Goal: Task Accomplishment & Management: Manage account settings

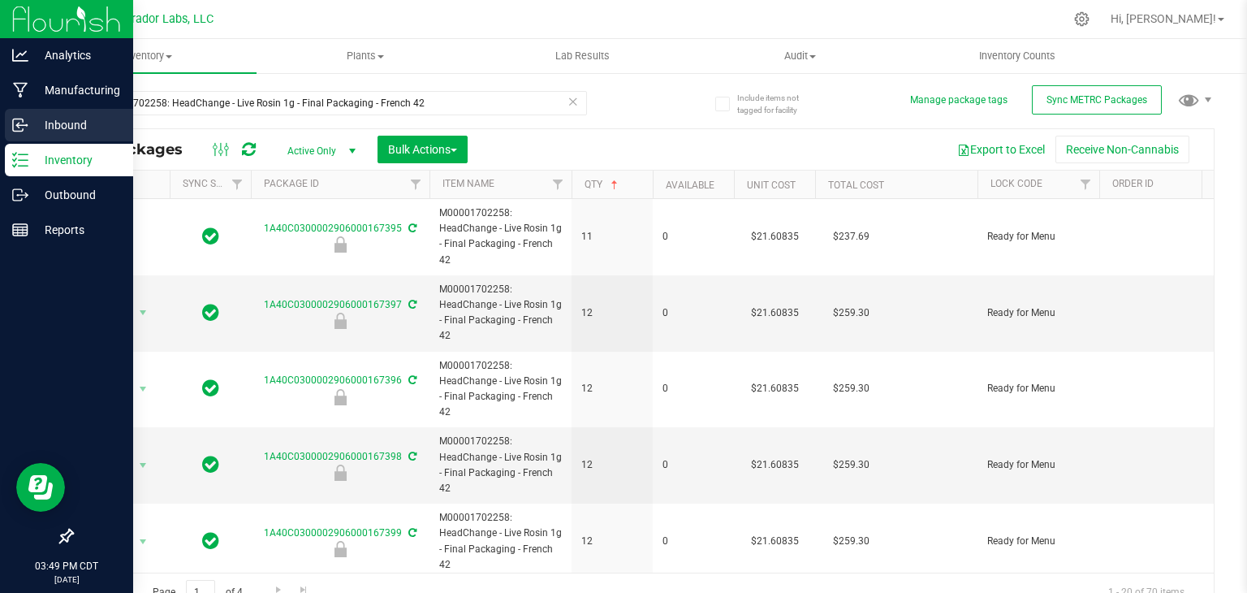
click at [32, 121] on p "Inbound" at bounding box center [76, 124] width 97 height 19
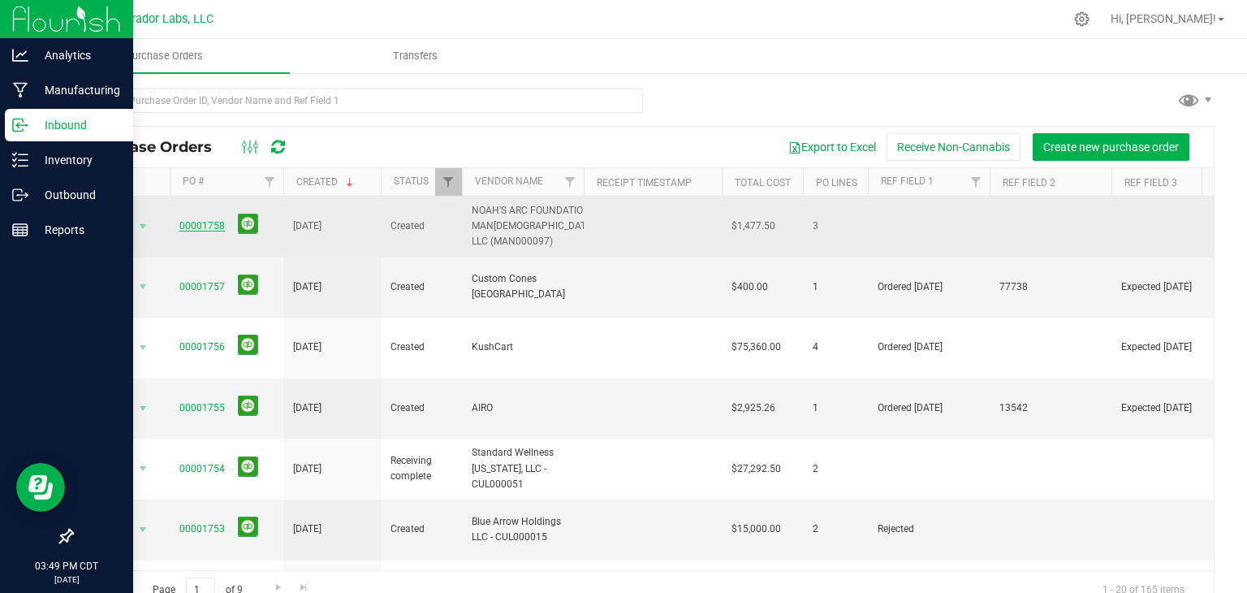
click at [205, 222] on link "00001758" at bounding box center [201, 225] width 45 height 11
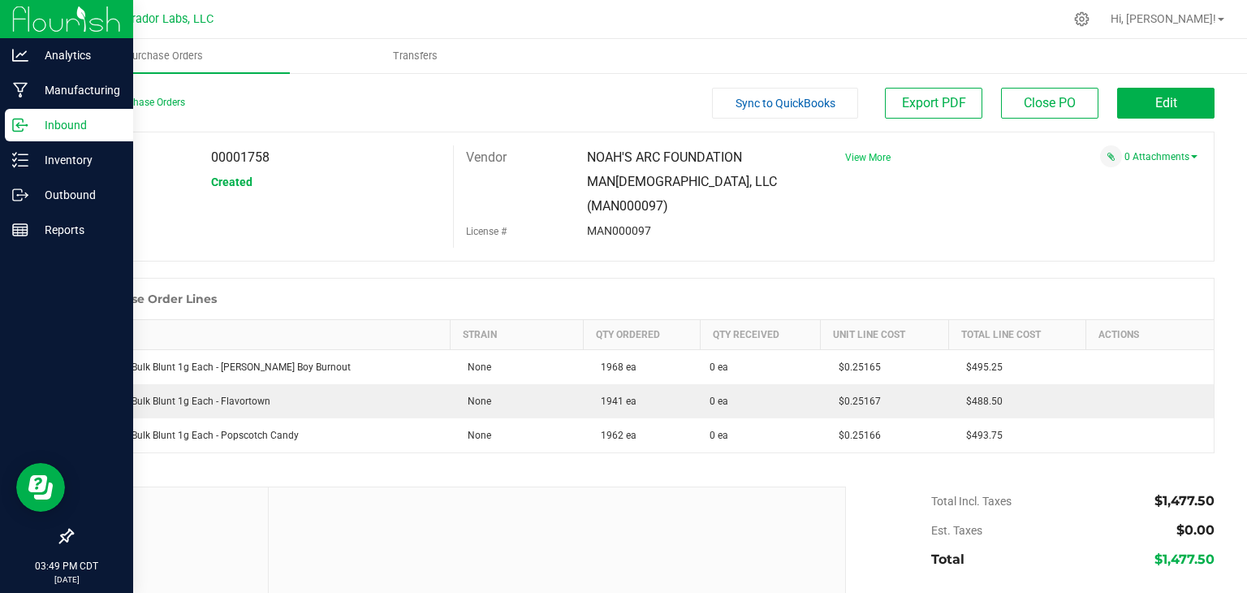
click at [869, 154] on span "View More" at bounding box center [867, 157] width 45 height 11
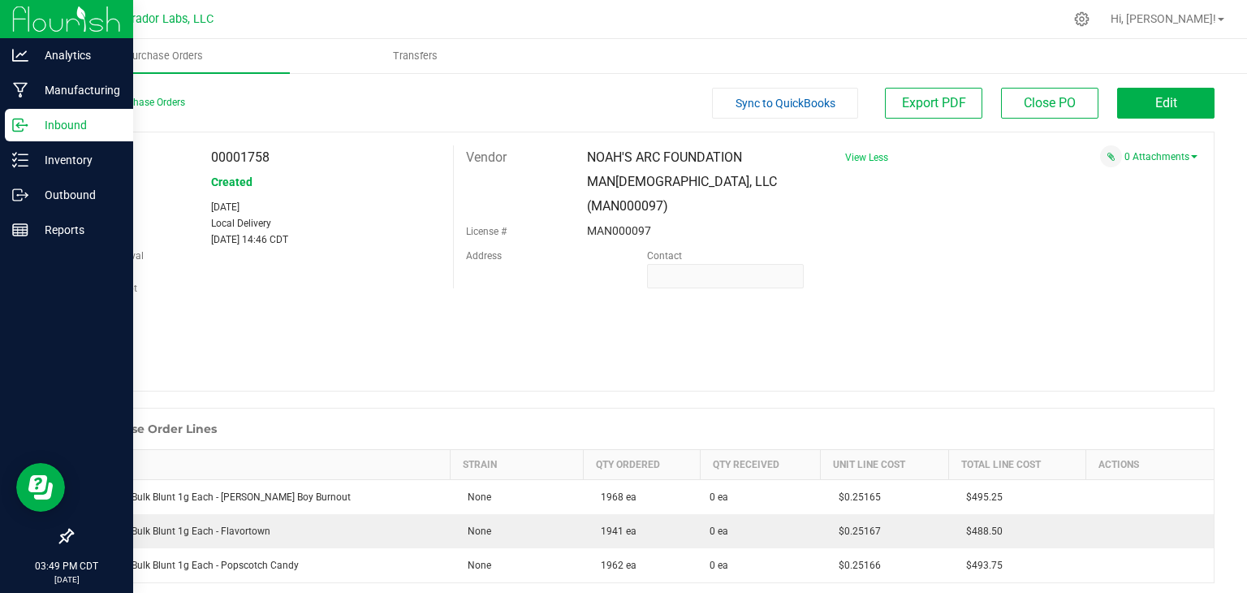
click at [869, 154] on span "View Less" at bounding box center [866, 157] width 43 height 11
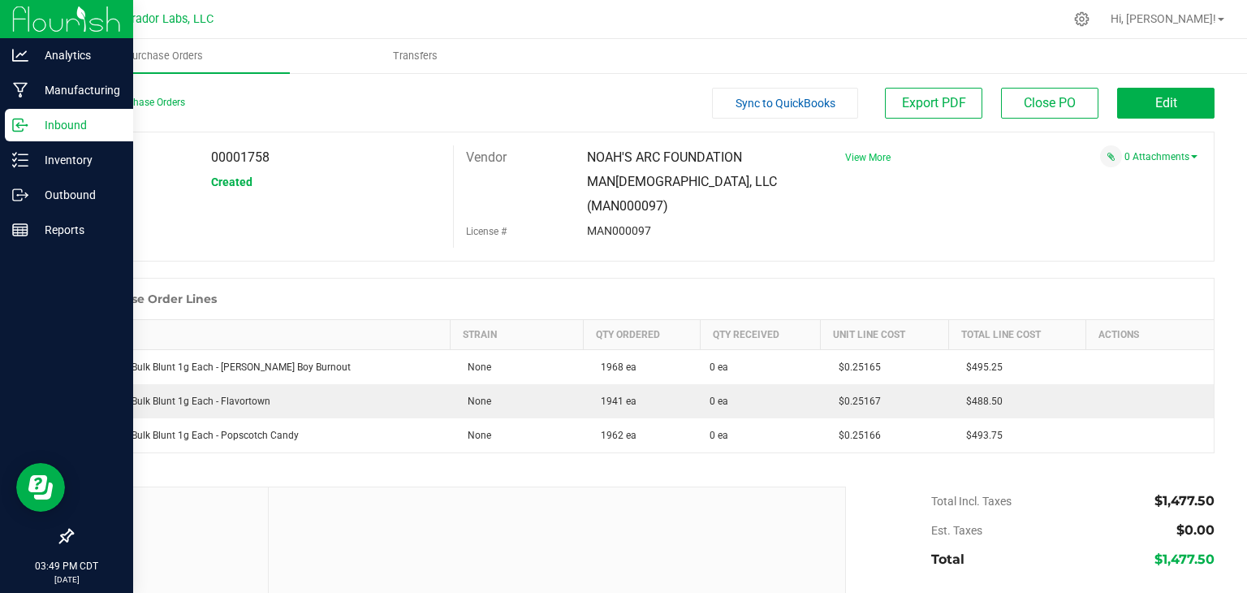
click at [382, 209] on div "PO 00001758 Status Created Vendor NOAH'S ARC FOUNDATION MAN[DEMOGRAPHIC_DATA], …" at bounding box center [642, 196] width 1143 height 130
click at [1177, 107] on button "Edit" at bounding box center [1165, 103] width 97 height 31
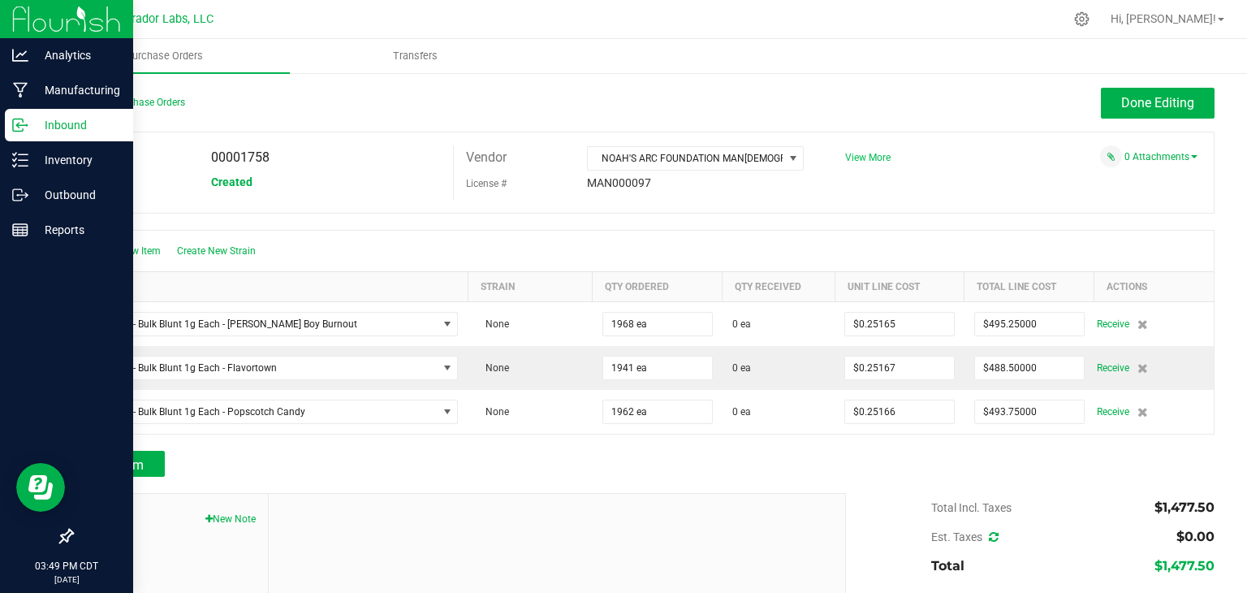
click at [860, 153] on span "View More" at bounding box center [867, 157] width 45 height 11
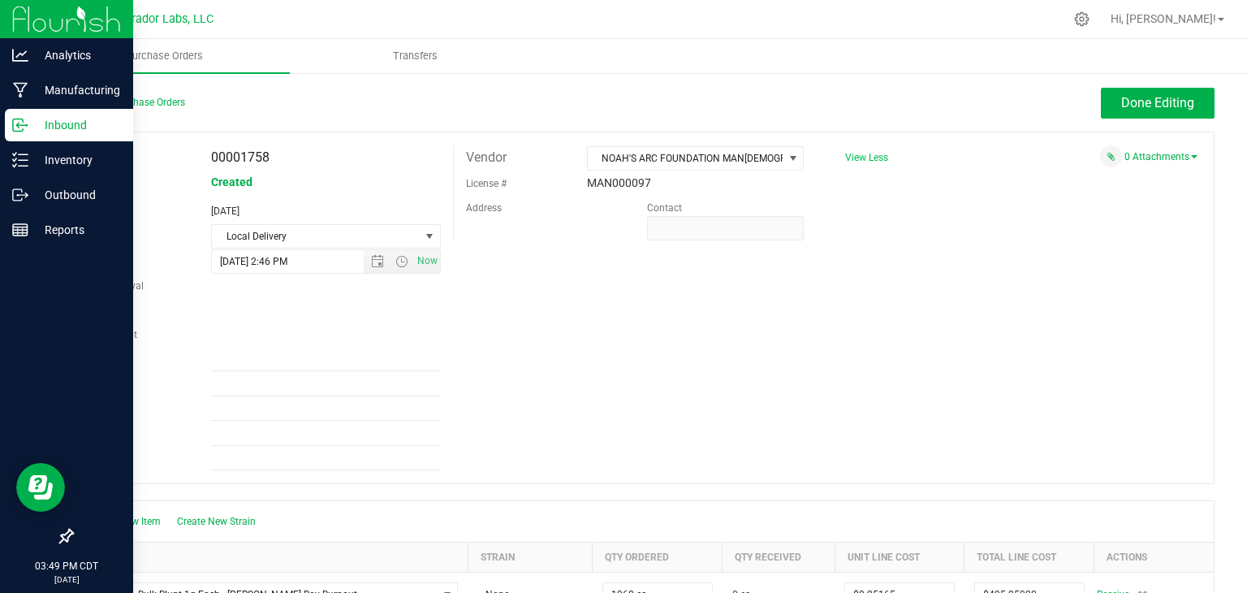
click at [860, 153] on span "View Less" at bounding box center [866, 157] width 43 height 11
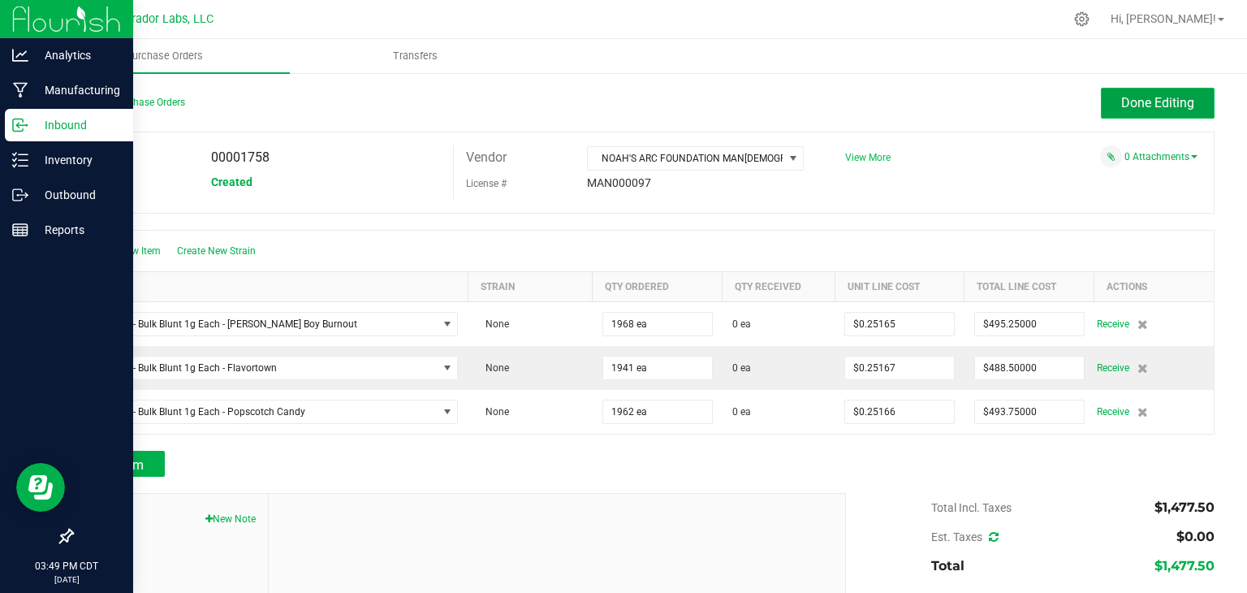
click at [1148, 111] on button "Done Editing" at bounding box center [1158, 103] width 114 height 31
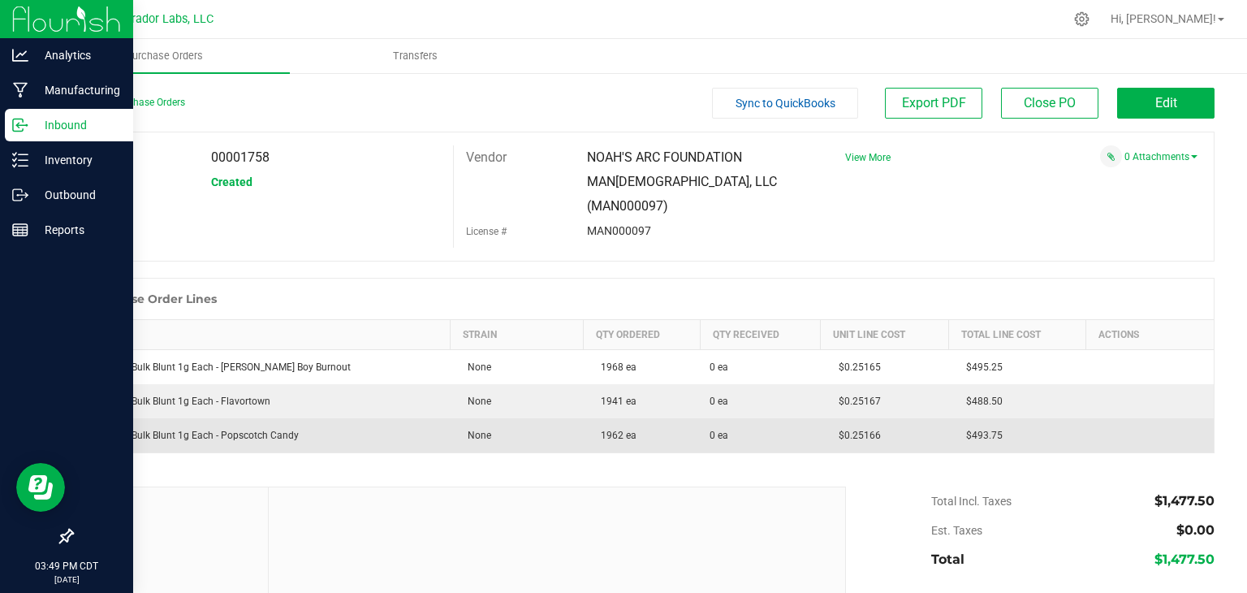
click at [450, 418] on td "None" at bounding box center [516, 435] width 133 height 34
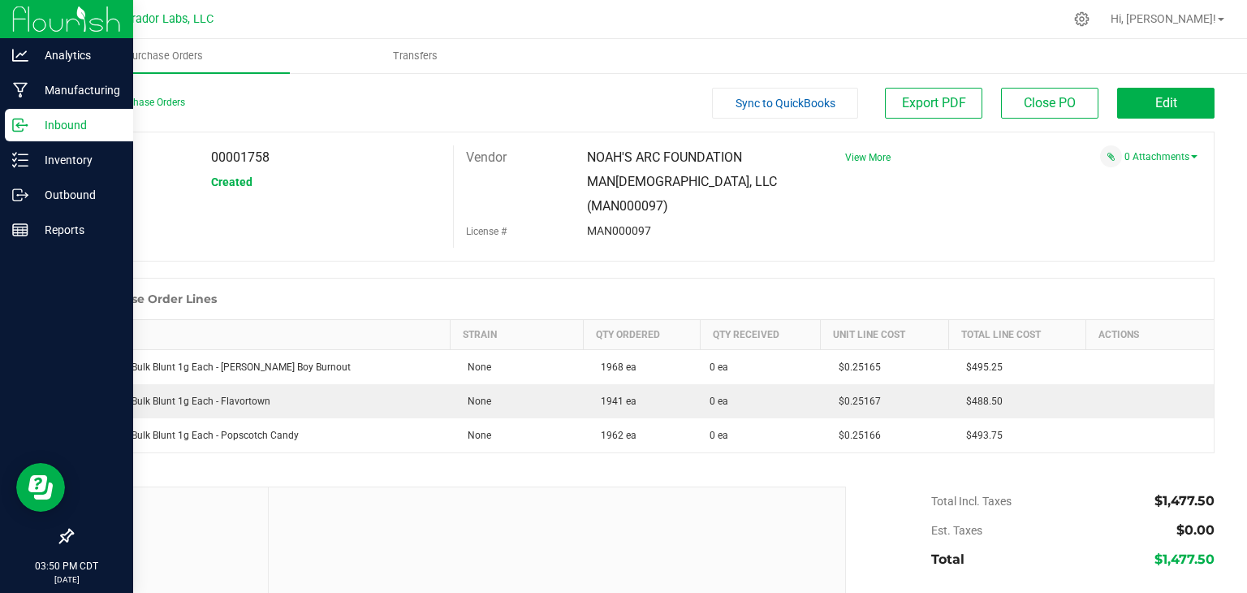
click at [433, 278] on div "Purchase Order Lines" at bounding box center [642, 298] width 1141 height 41
click at [591, 278] on div "Purchase Order Lines" at bounding box center [642, 298] width 1141 height 41
click at [1155, 108] on span "Edit" at bounding box center [1166, 102] width 22 height 15
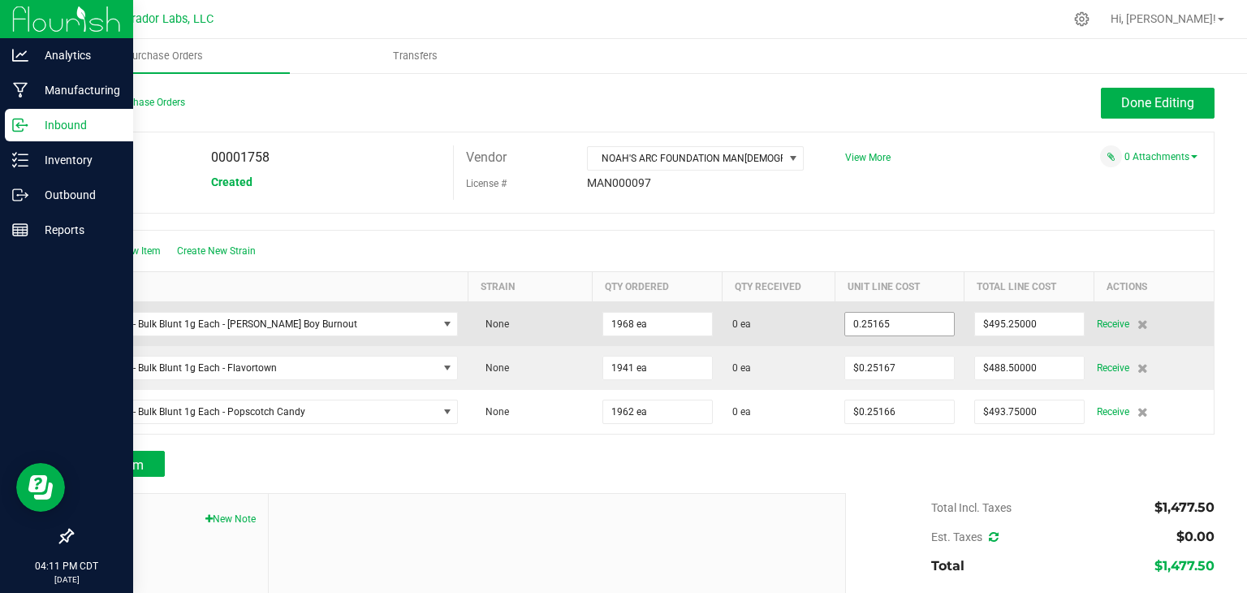
click at [851, 318] on input "0.25165" at bounding box center [899, 324] width 109 height 23
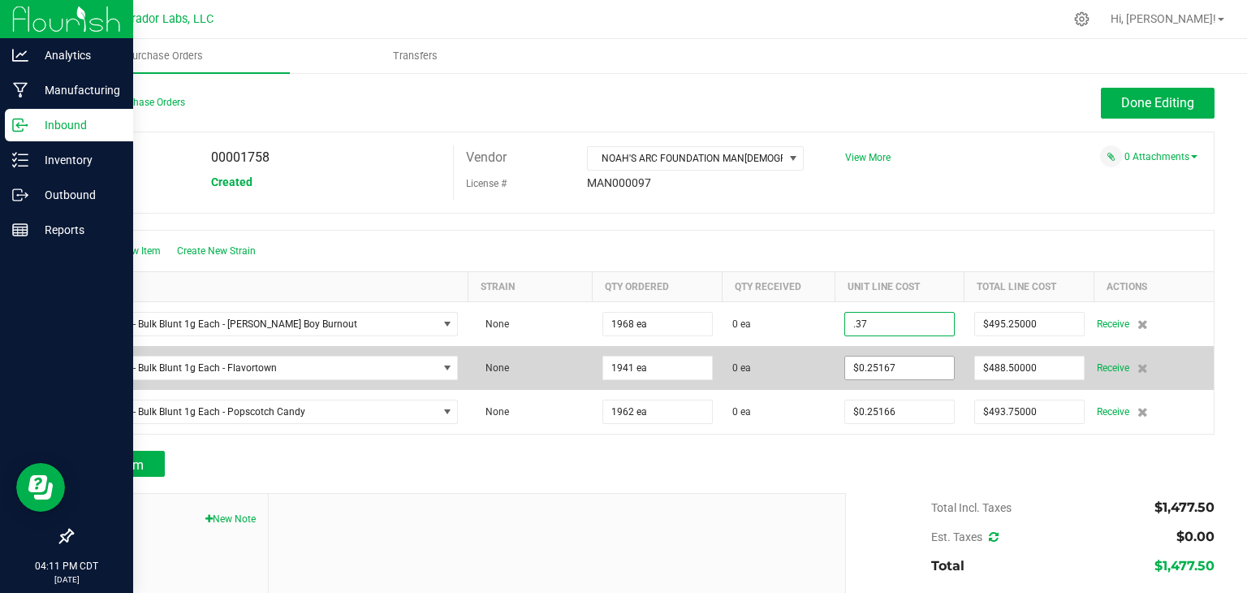
type input "$0.37000"
type input "0.25167"
click at [879, 372] on input "0.25167" at bounding box center [899, 367] width 109 height 23
type input "1968"
type input "$728.16000"
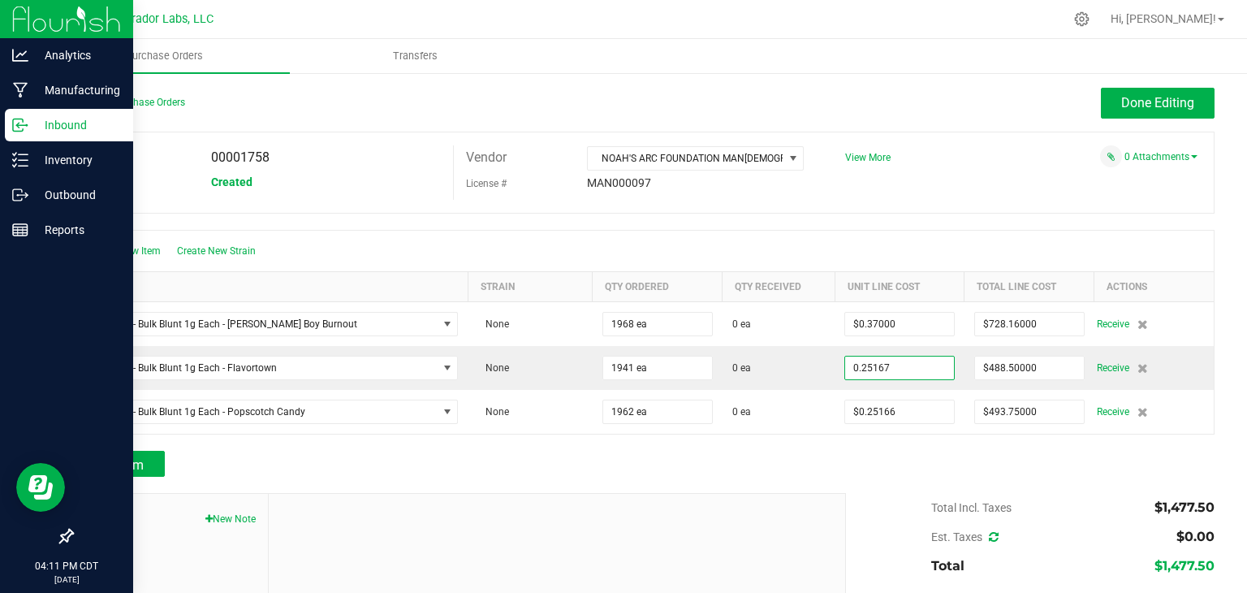
click at [879, 372] on input "0.25167" at bounding box center [899, 367] width 109 height 23
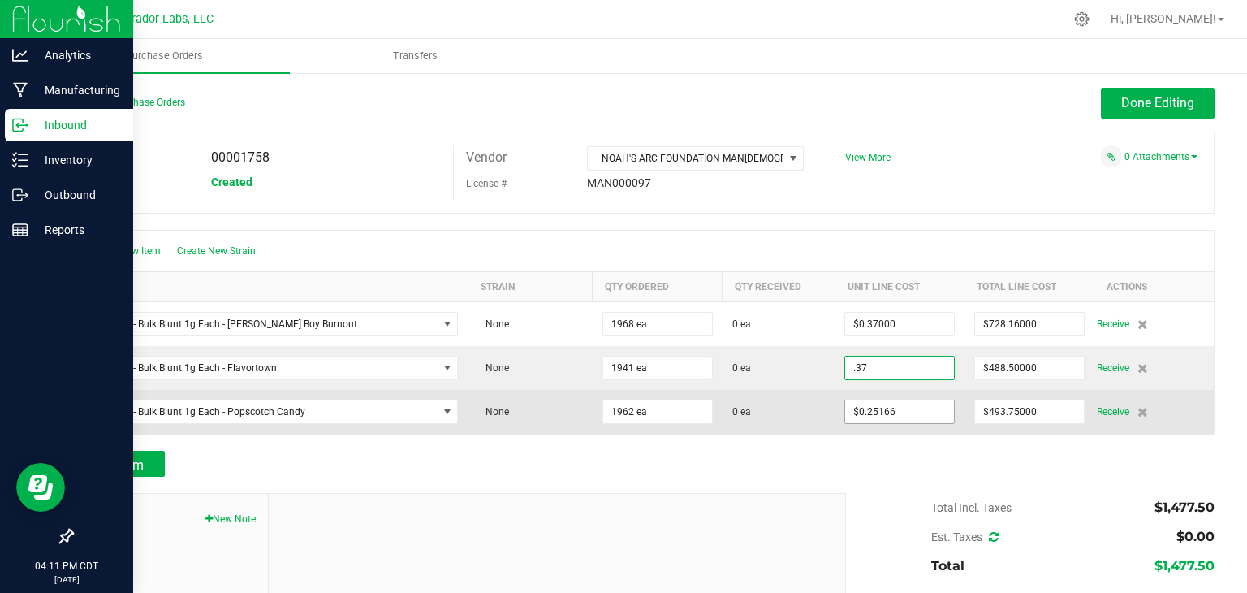
type input "$0.37000"
type input "0.25166"
click at [881, 402] on div "Create New Item Create New Strain Item Strain Qty Ordered Qty Received Unit Lin…" at bounding box center [642, 332] width 1143 height 205
type input "1941"
type input "$718.17000"
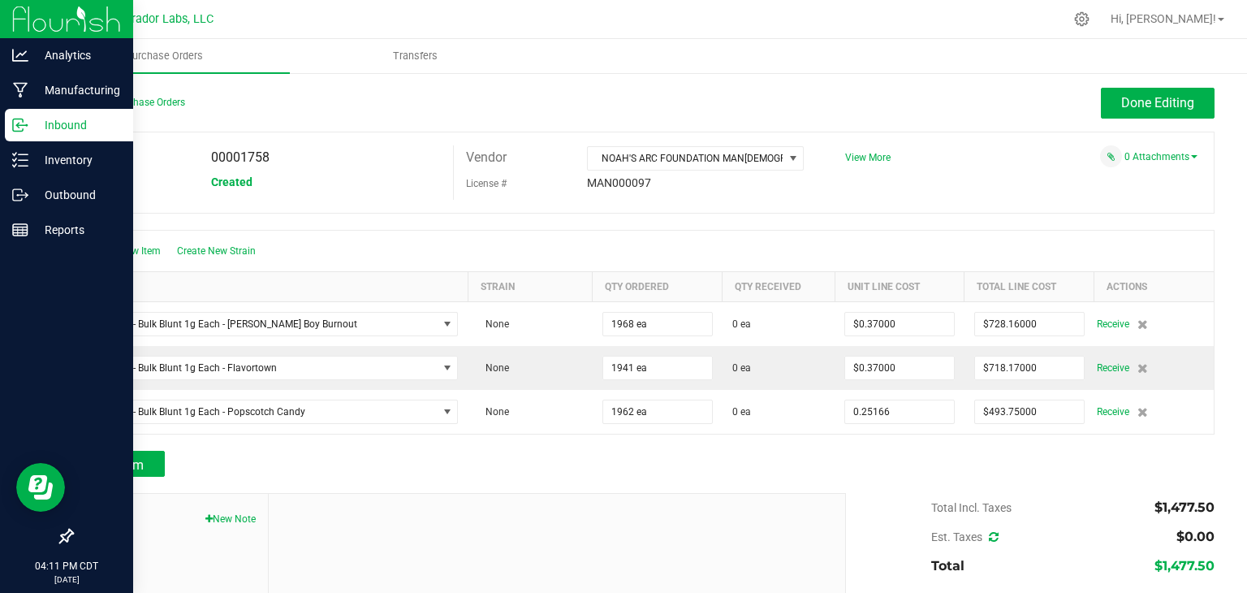
click at [881, 402] on input "0.25166" at bounding box center [899, 411] width 109 height 23
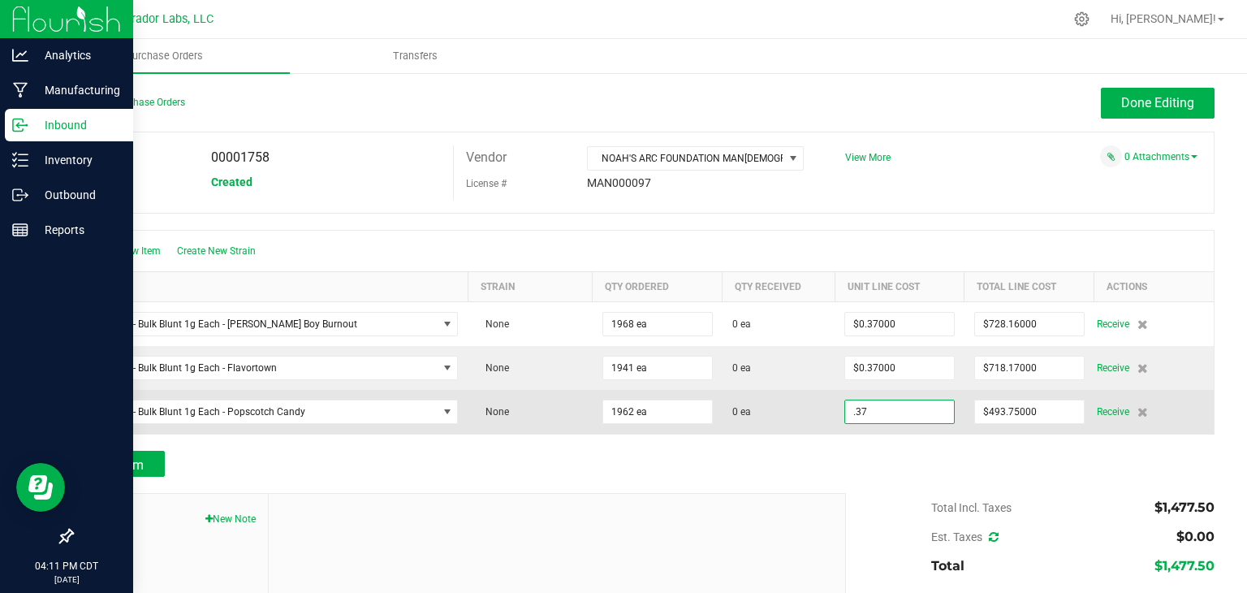
click at [879, 407] on input ".37" at bounding box center [899, 411] width 109 height 23
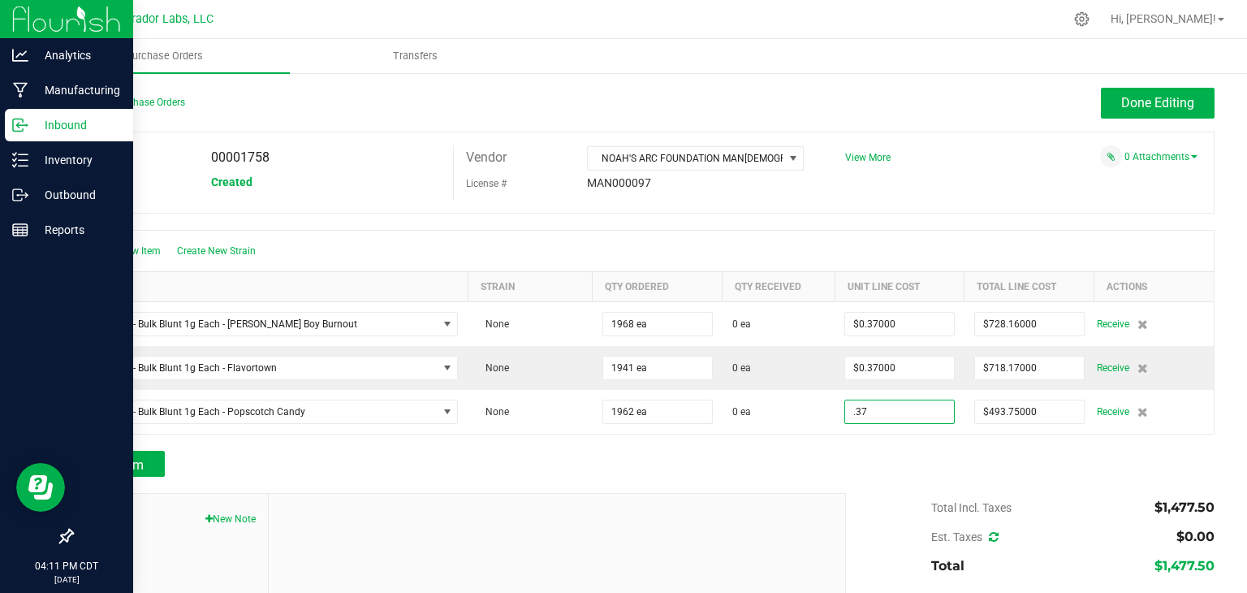
type input "$0.37000"
click at [875, 436] on div at bounding box center [642, 442] width 1143 height 16
type input "1962"
type input "$725.94000"
click at [875, 436] on div at bounding box center [642, 442] width 1143 height 16
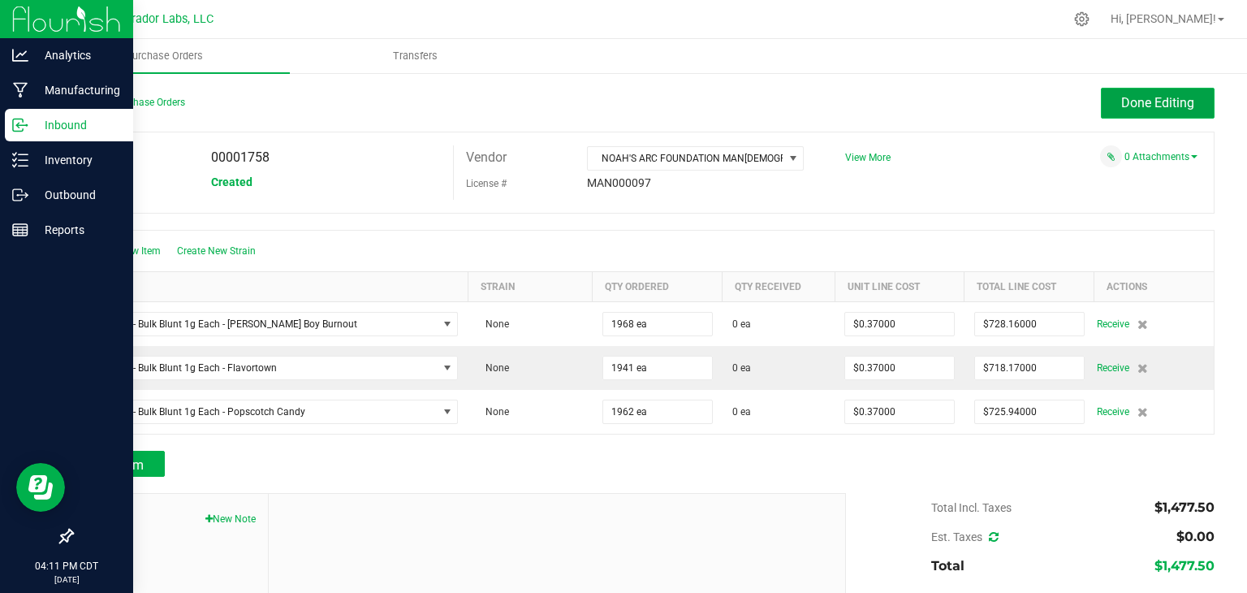
click at [1121, 105] on span "Done Editing" at bounding box center [1157, 102] width 73 height 15
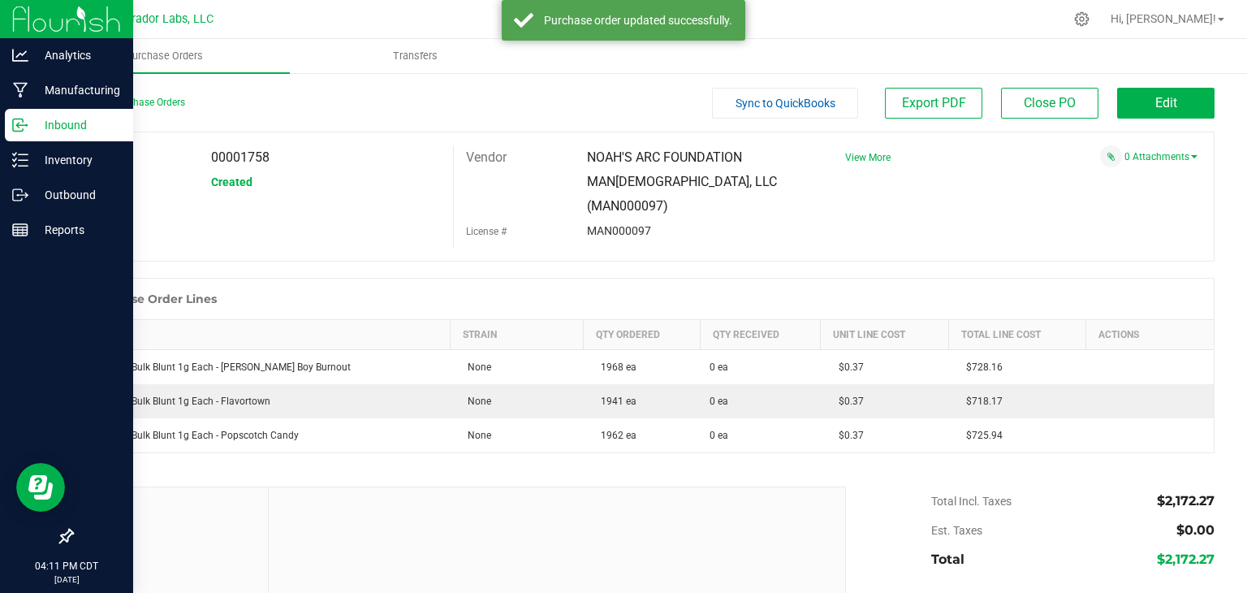
click at [925, 199] on div "PO 00001758 Status Created Vendor NOAH'S ARC FOUNDATION MAN[DEMOGRAPHIC_DATA], …" at bounding box center [642, 196] width 1143 height 130
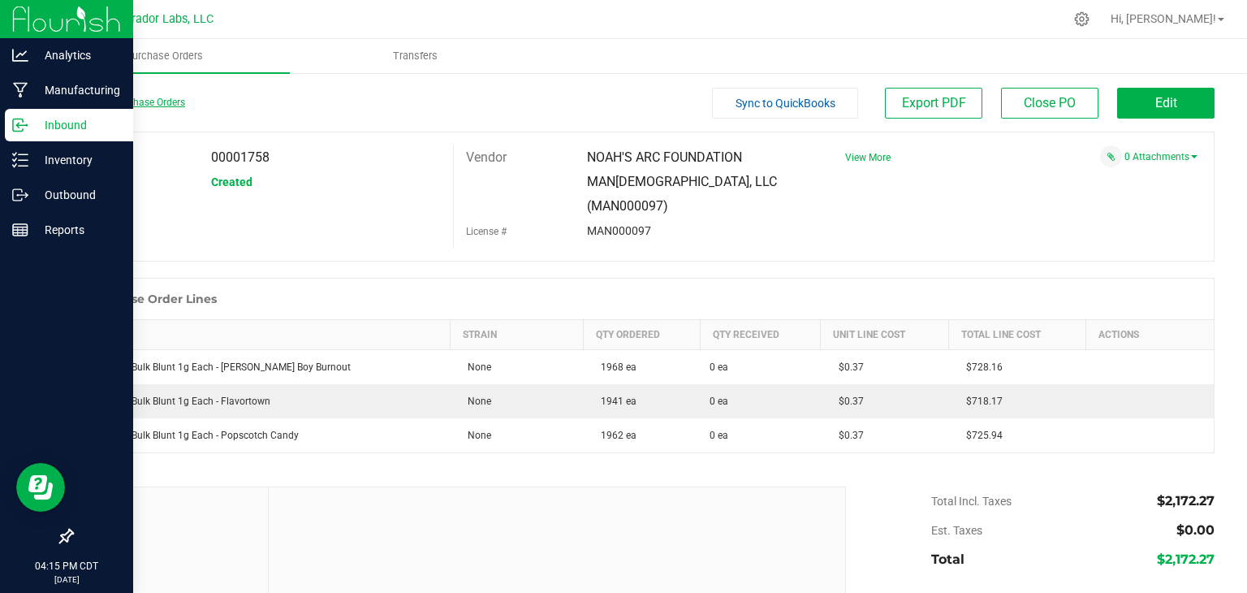
click at [147, 99] on link "Back to Purchase Orders" at bounding box center [128, 102] width 114 height 11
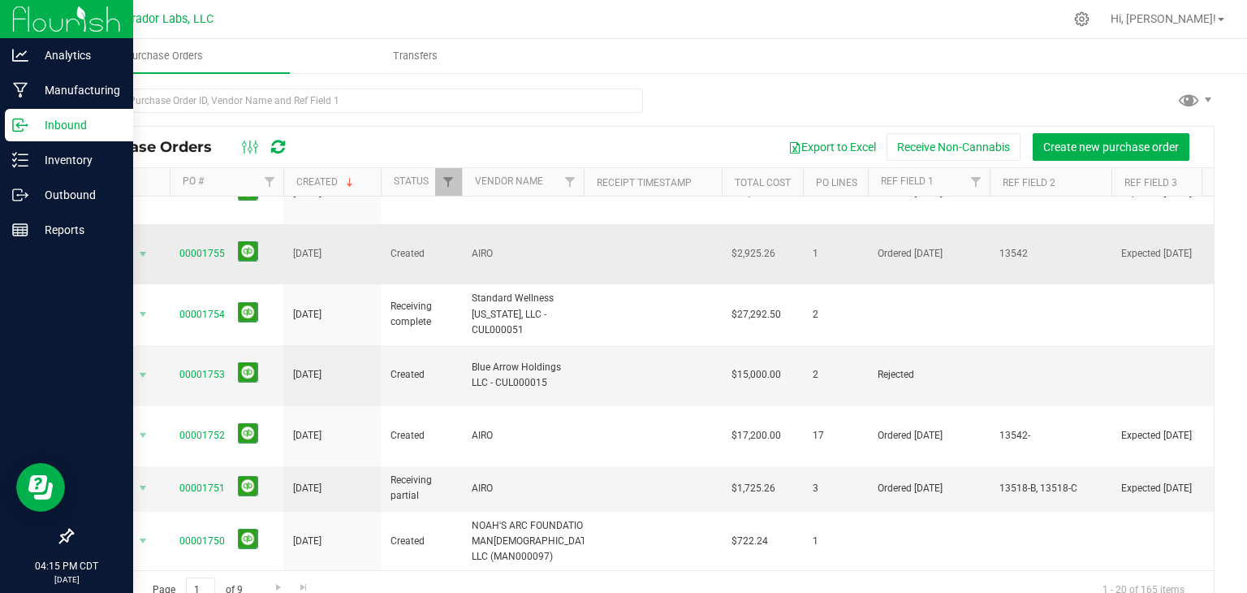
scroll to position [182, 0]
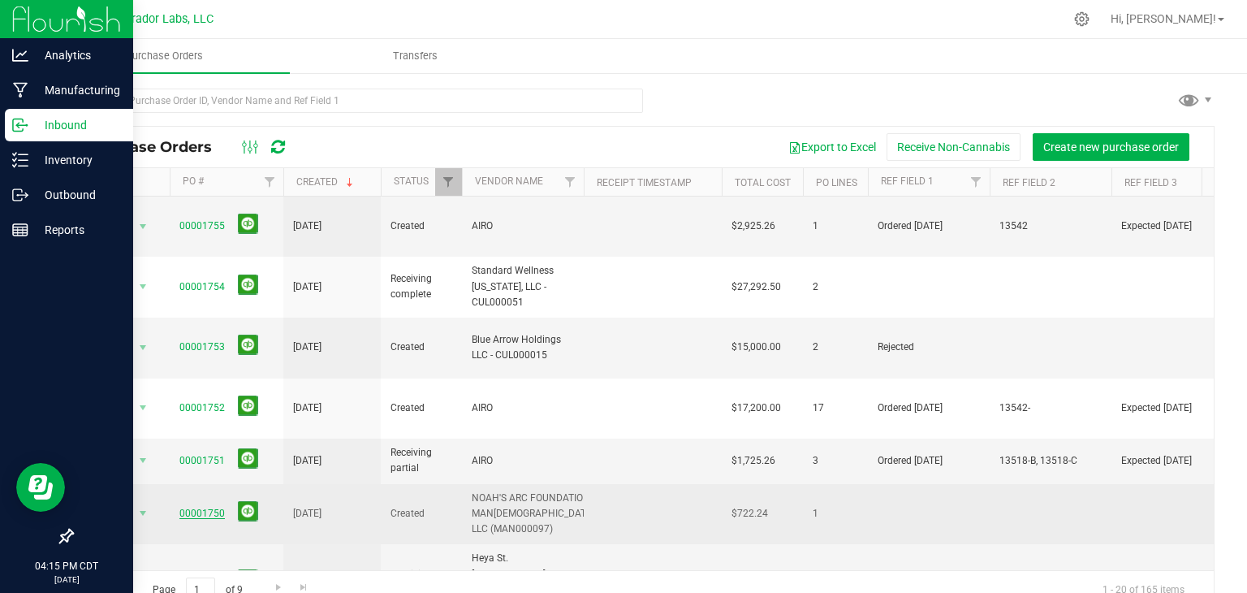
click at [202, 507] on link "00001750" at bounding box center [201, 512] width 45 height 11
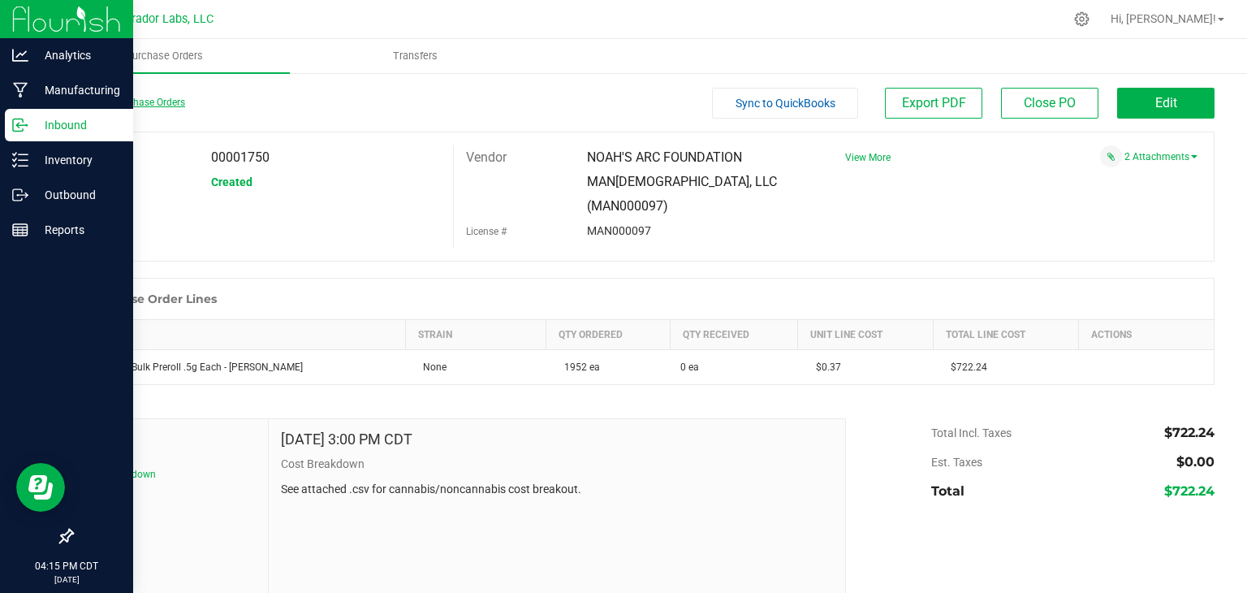
click at [153, 99] on link "Back to Purchase Orders" at bounding box center [128, 102] width 114 height 11
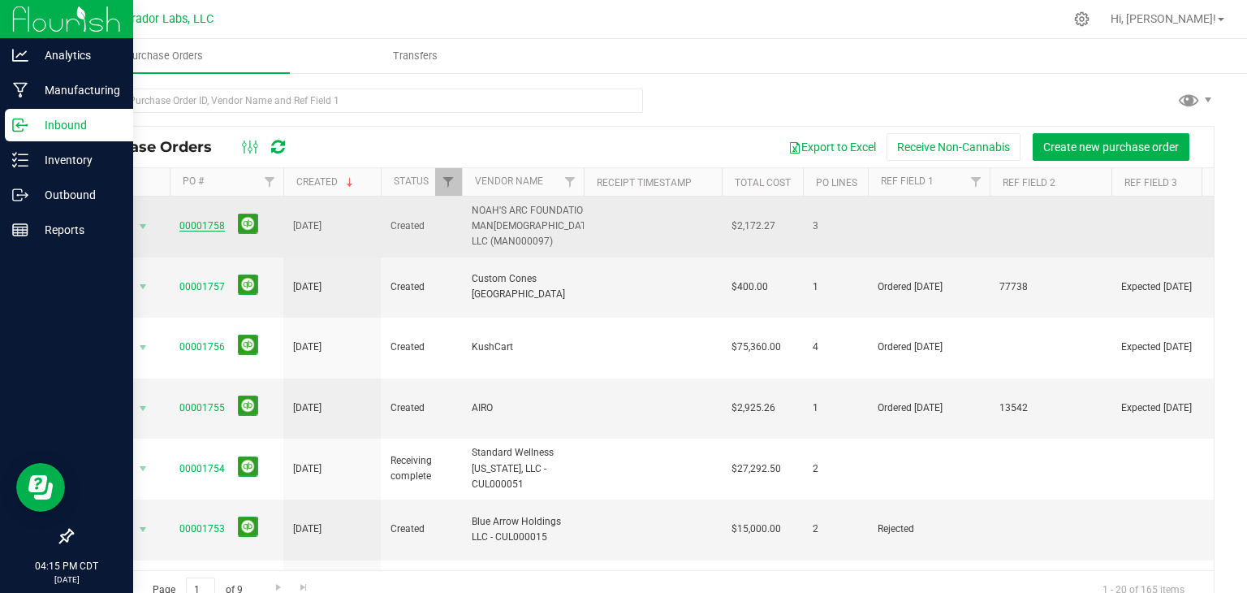
click at [208, 225] on link "00001758" at bounding box center [201, 225] width 45 height 11
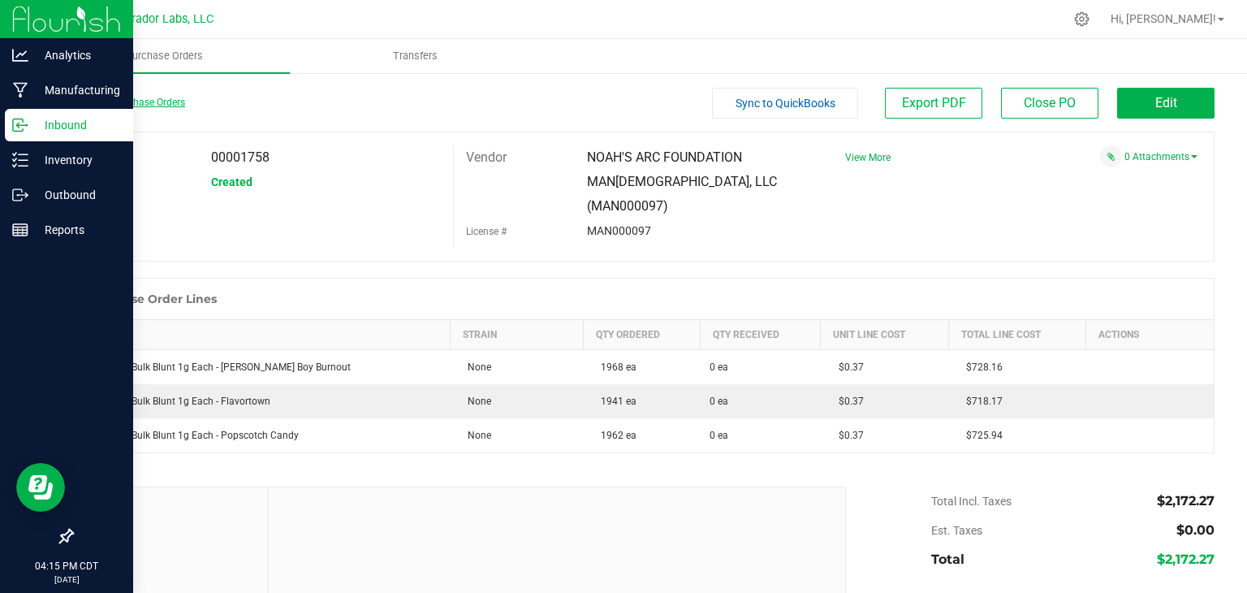
click at [134, 101] on link "Back to Purchase Orders" at bounding box center [128, 102] width 114 height 11
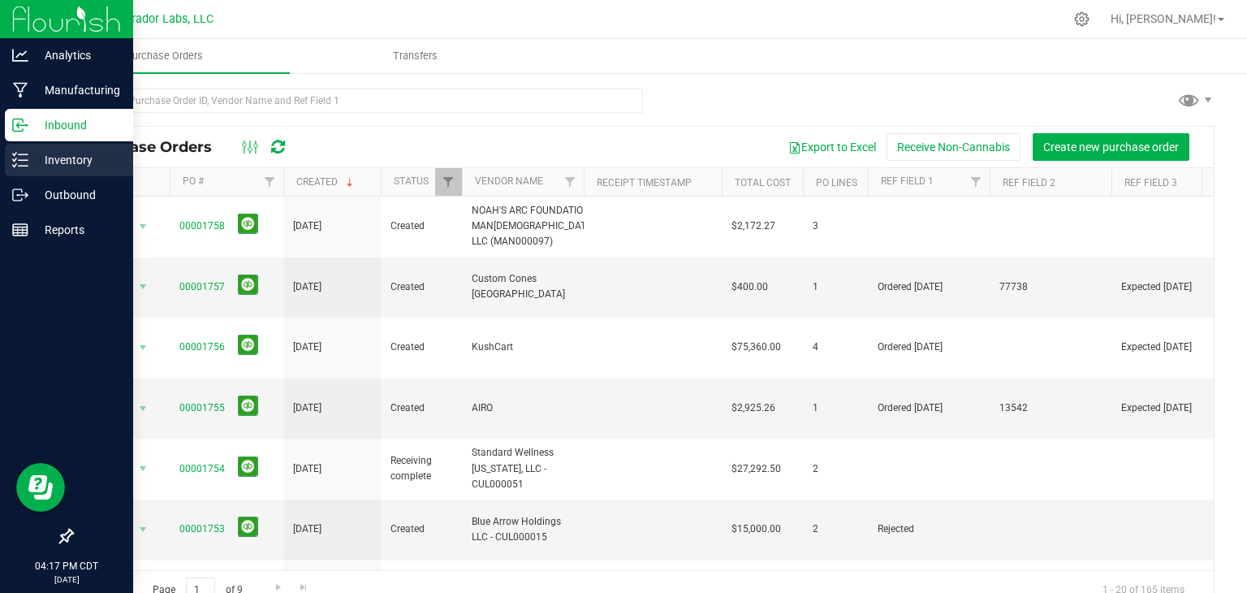
click at [23, 162] on icon at bounding box center [20, 160] width 16 height 16
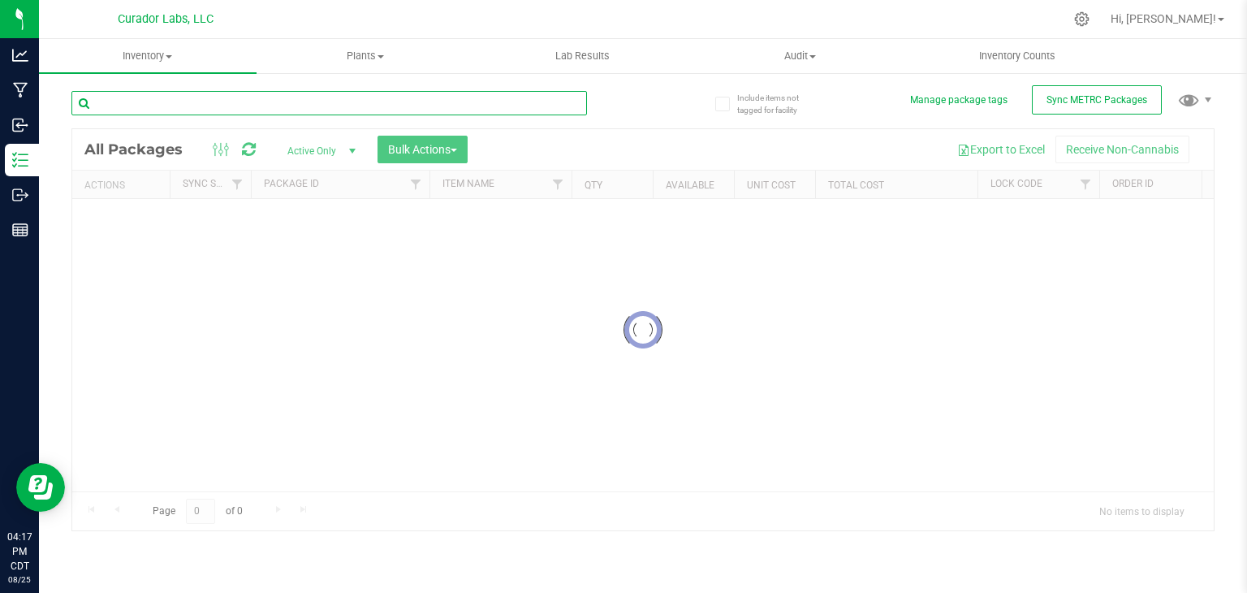
click at [266, 106] on input "text" at bounding box center [328, 103] width 515 height 24
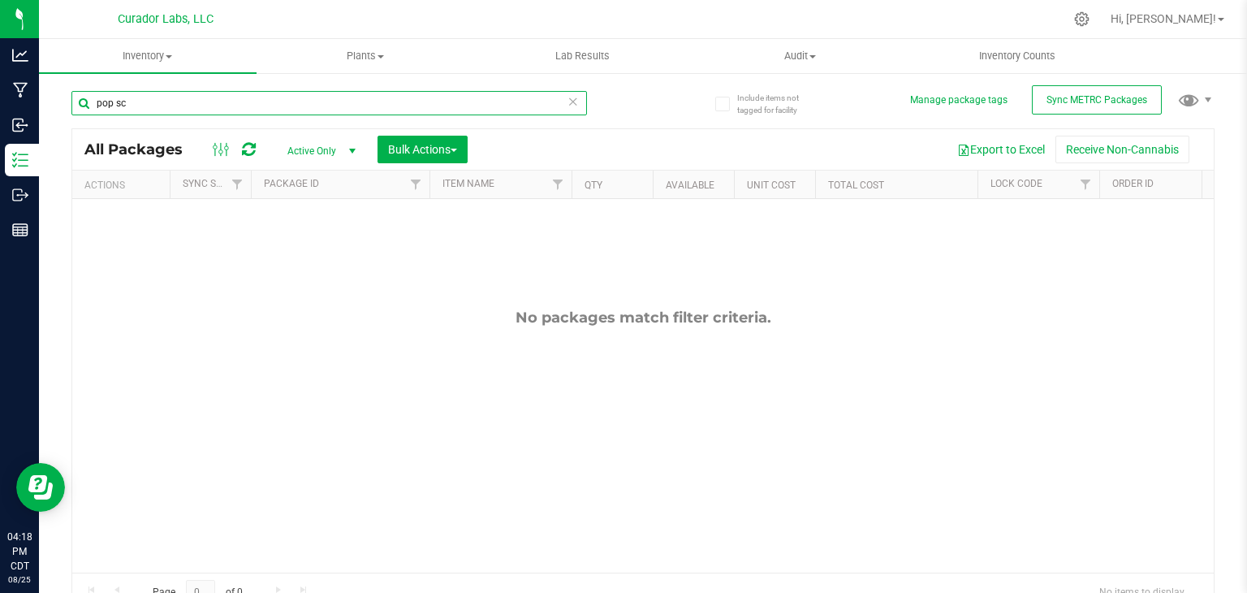
click at [242, 100] on input "pop sc" at bounding box center [328, 103] width 515 height 24
paste input "h"
click at [310, 100] on input "pop scho" at bounding box center [328, 103] width 515 height 24
paste input "Pop Scotch Candy 1g Blunt"
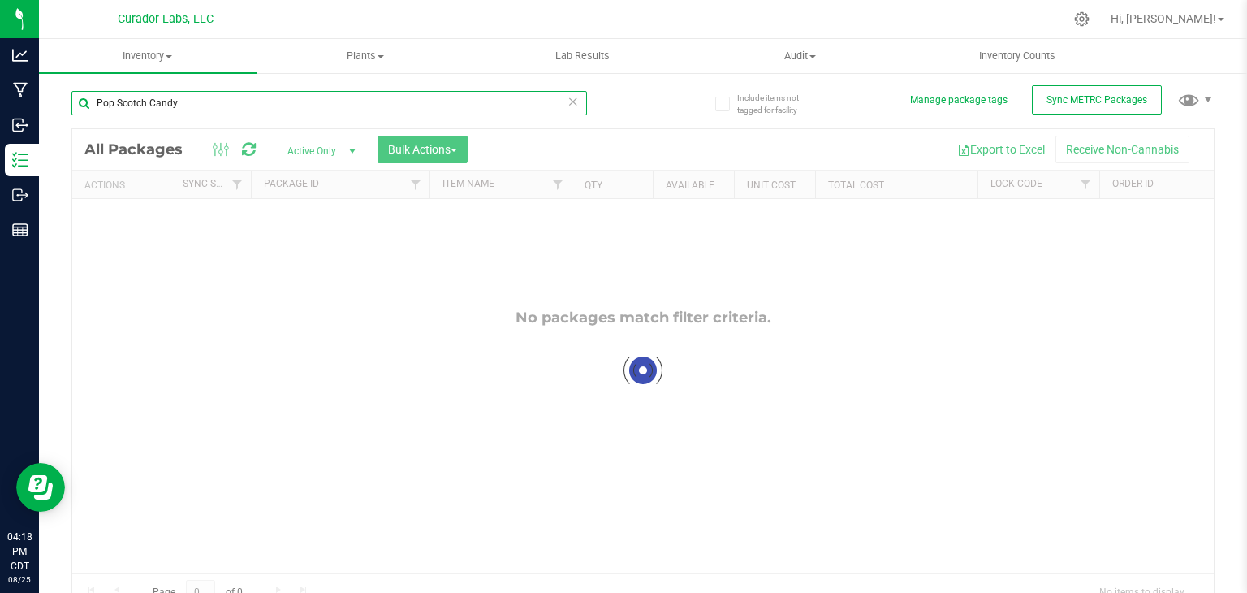
type input "Pop Scotch Candy"
click at [341, 153] on div at bounding box center [642, 370] width 1141 height 482
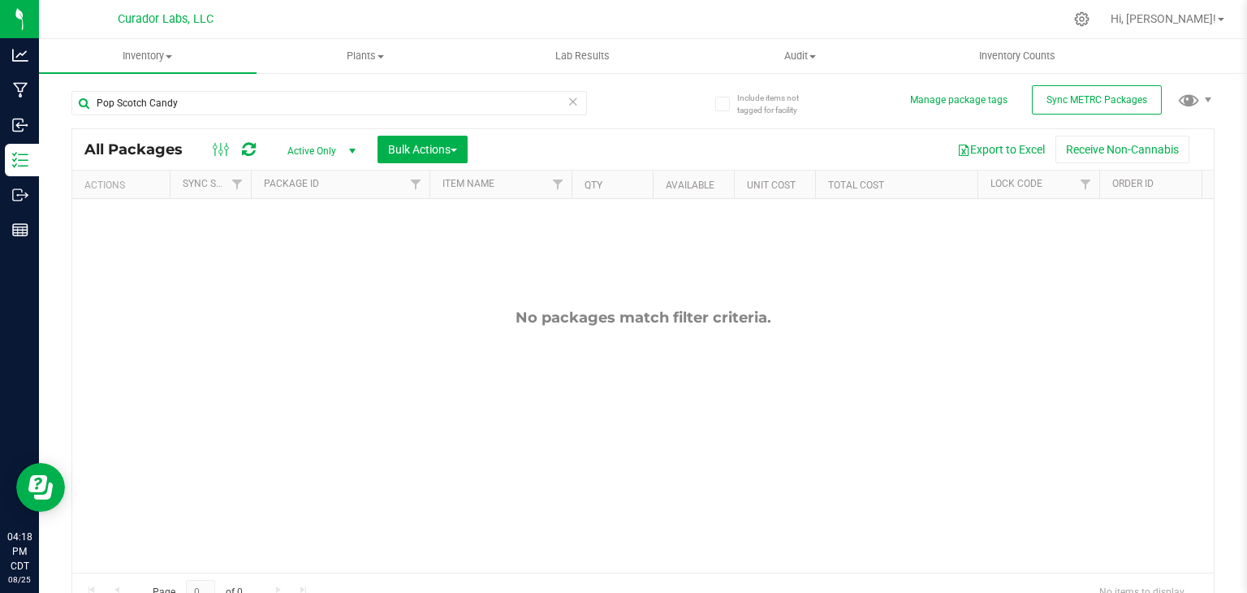
click at [349, 153] on span "select" at bounding box center [352, 150] width 13 height 13
click at [332, 235] on li "Locked" at bounding box center [318, 226] width 88 height 24
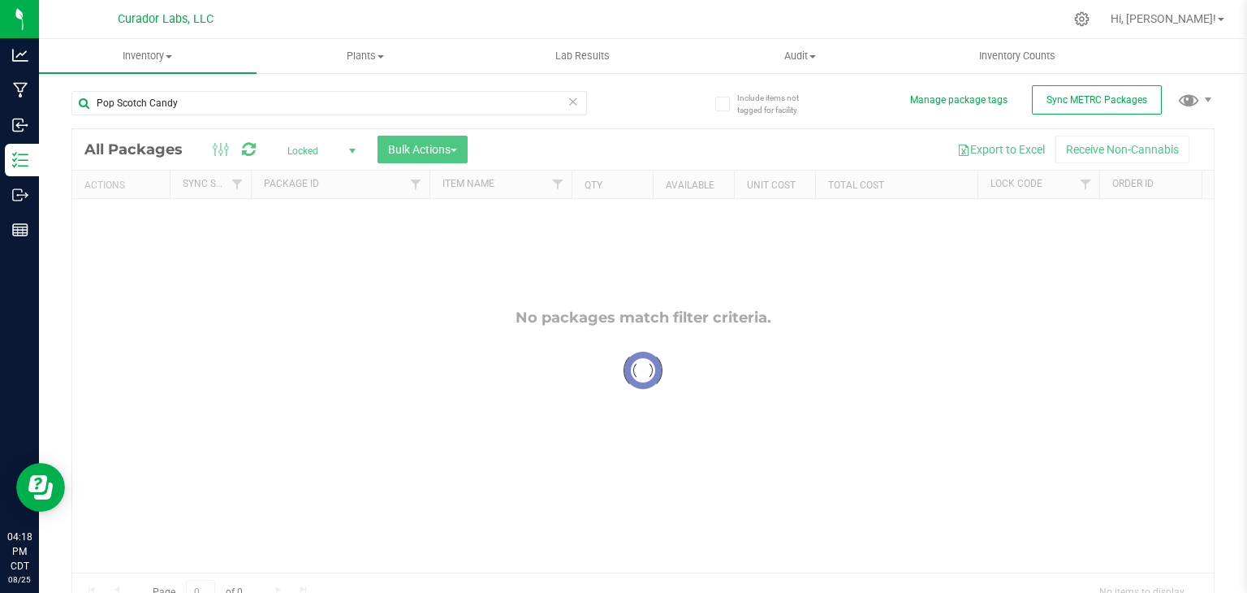
click at [349, 155] on div at bounding box center [642, 370] width 1141 height 482
click at [349, 155] on span "select" at bounding box center [352, 150] width 13 height 13
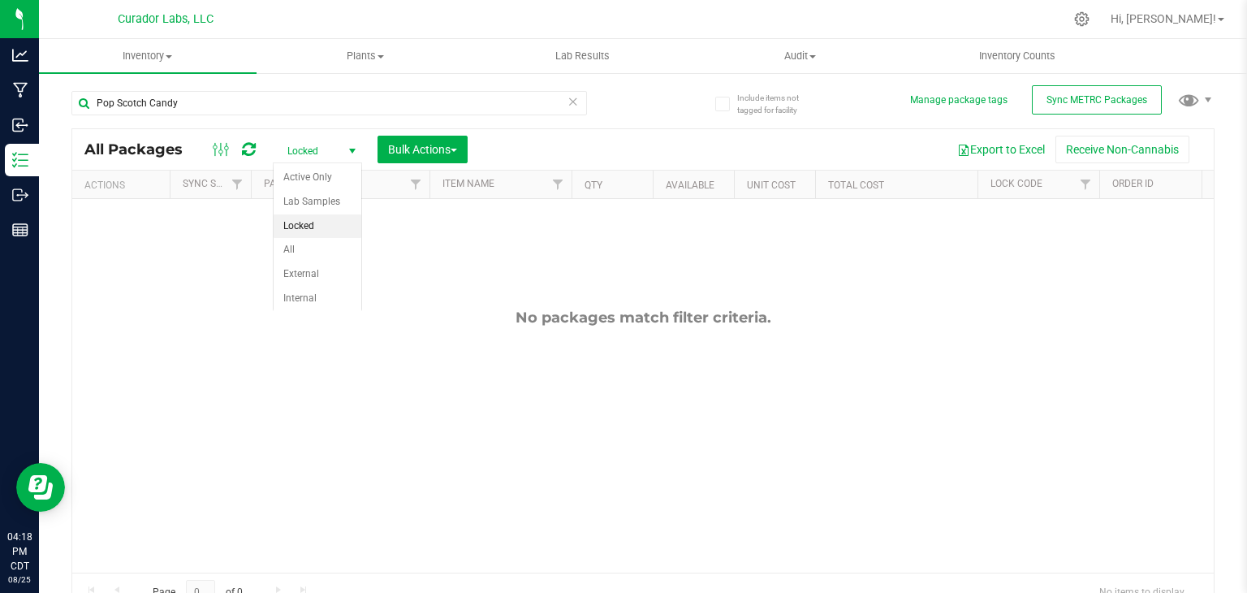
click at [349, 155] on span "select" at bounding box center [352, 150] width 13 height 13
click at [326, 248] on li "All" at bounding box center [318, 250] width 88 height 24
